Goal: Navigation & Orientation: Understand site structure

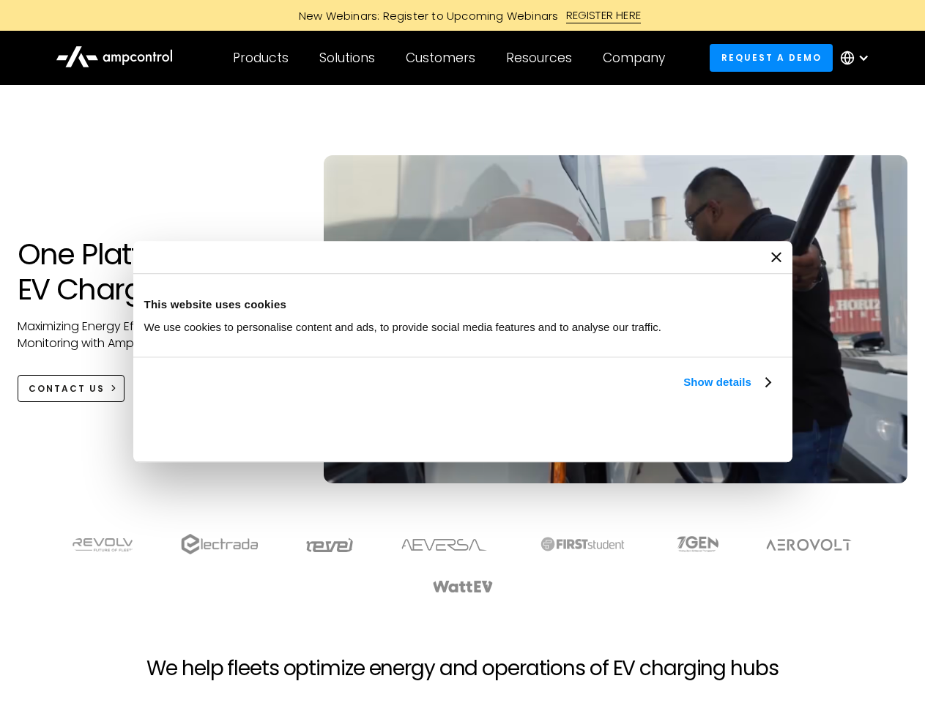
click at [684, 391] on link "Show details" at bounding box center [727, 383] width 86 height 18
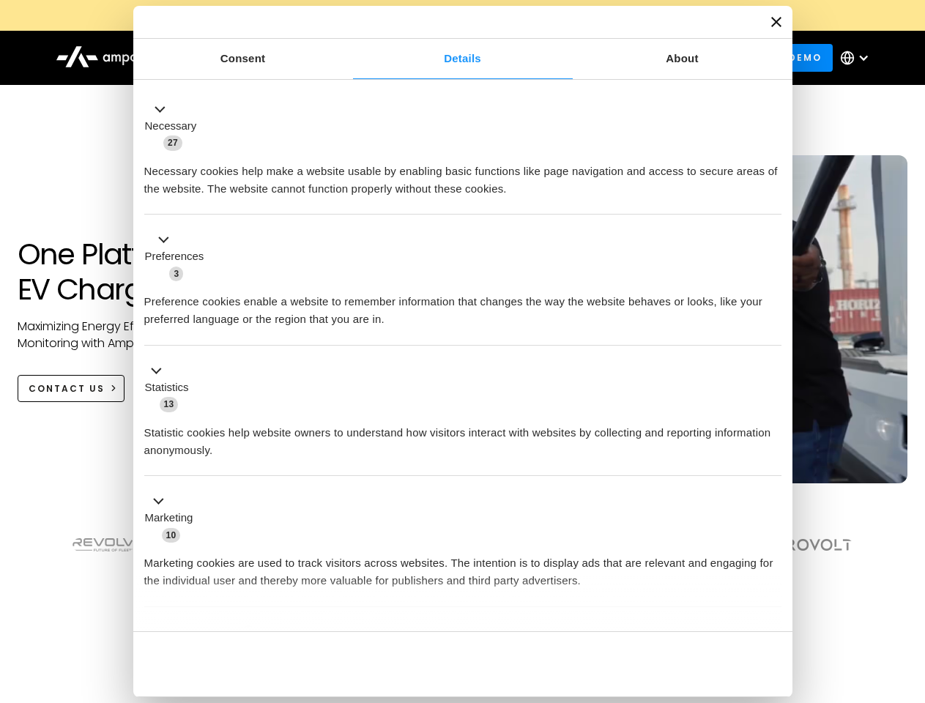
click at [772, 198] on div "Necessary cookies help make a website usable by enabling basic functions like p…" at bounding box center [462, 175] width 637 height 46
click at [909, 591] on section at bounding box center [462, 564] width 925 height 91
click at [451, 58] on div "Customers" at bounding box center [441, 58] width 70 height 16
click at [260, 58] on div "Products" at bounding box center [261, 58] width 56 height 16
click at [348, 58] on div "Solutions" at bounding box center [347, 58] width 56 height 16
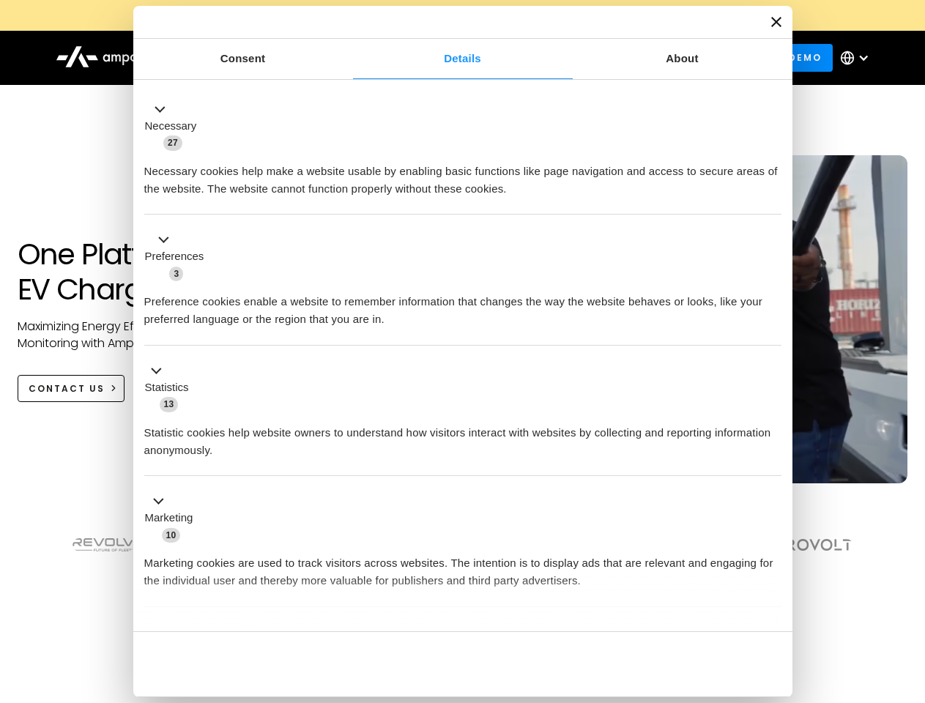
click at [443, 58] on div "Customers" at bounding box center [441, 58] width 70 height 16
click at [542, 58] on div "Resources" at bounding box center [539, 58] width 66 height 16
click at [639, 58] on div "Company" at bounding box center [634, 58] width 62 height 16
click at [859, 58] on div at bounding box center [864, 58] width 12 height 12
